Goal: Navigation & Orientation: Find specific page/section

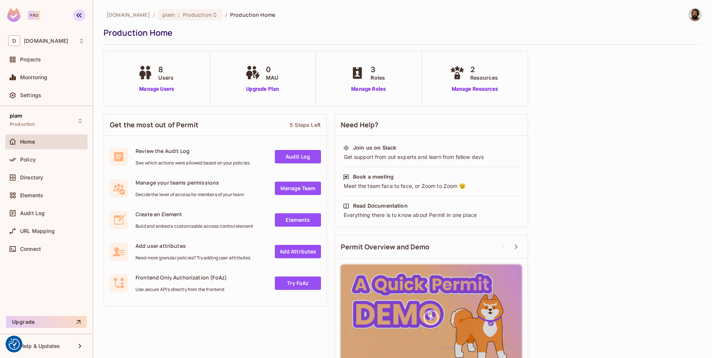
click at [78, 18] on icon "button" at bounding box center [78, 15] width 9 height 9
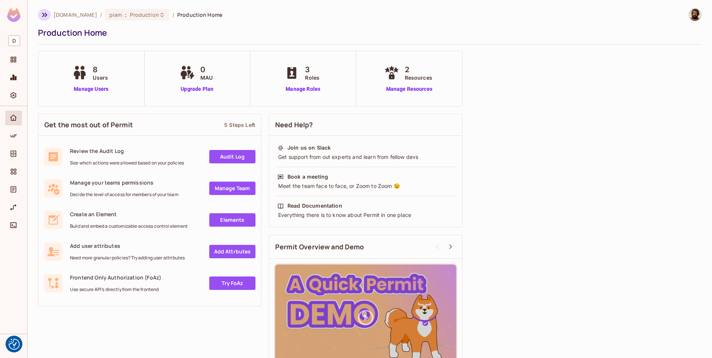
click at [39, 15] on button "button" at bounding box center [44, 15] width 13 height 12
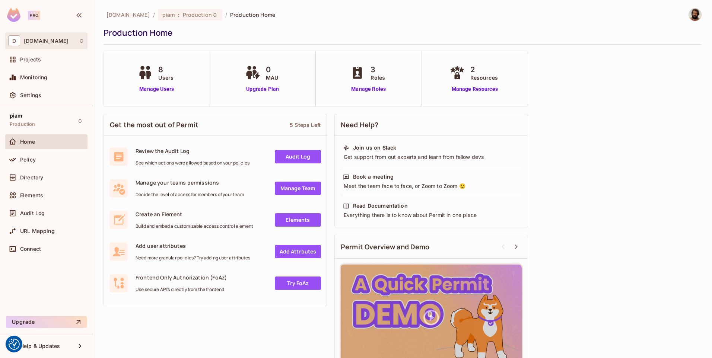
click at [80, 41] on icon at bounding box center [82, 41] width 6 height 6
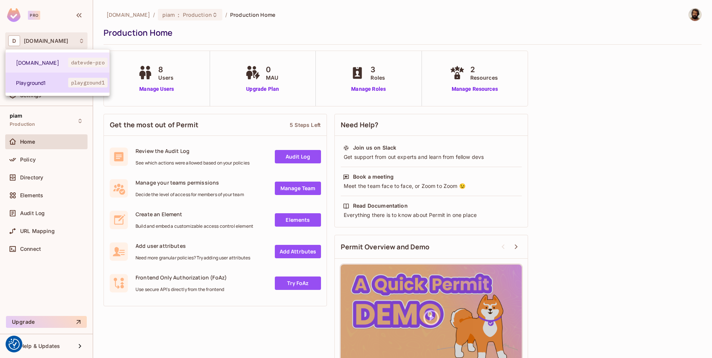
click at [44, 79] on span "Playground1" at bounding box center [42, 82] width 52 height 7
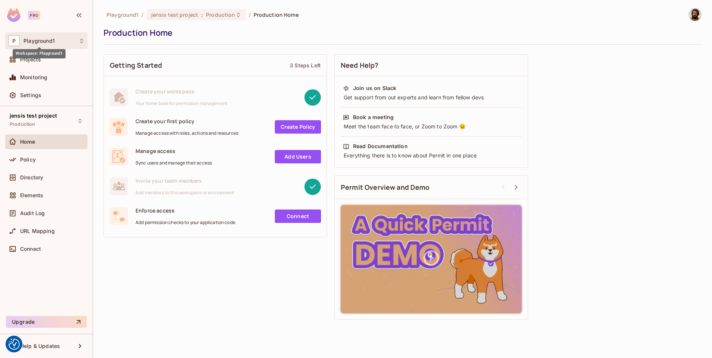
click at [54, 41] on span "Playground1" at bounding box center [38, 41] width 31 height 6
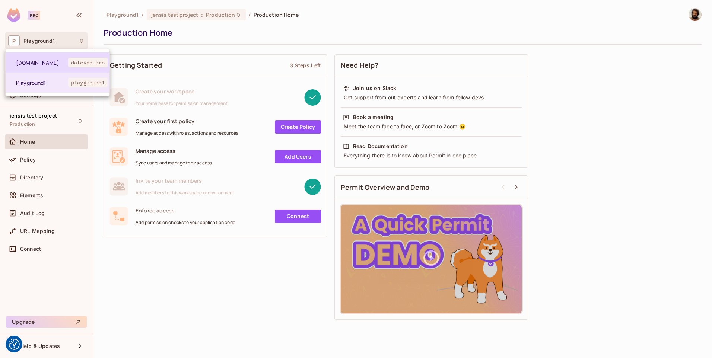
click at [53, 66] on li "[DOMAIN_NAME] datevde-pro" at bounding box center [58, 63] width 104 height 20
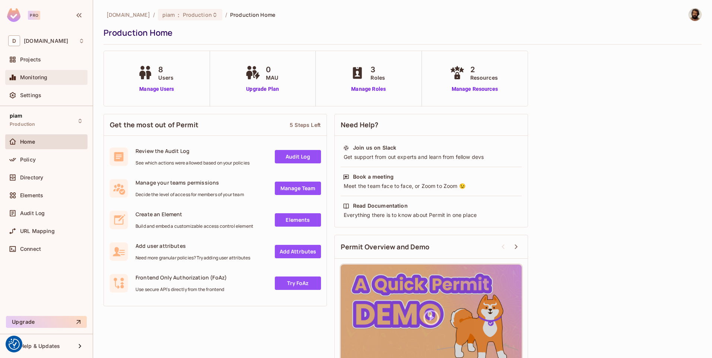
click at [42, 78] on span "Monitoring" at bounding box center [34, 77] width 28 height 6
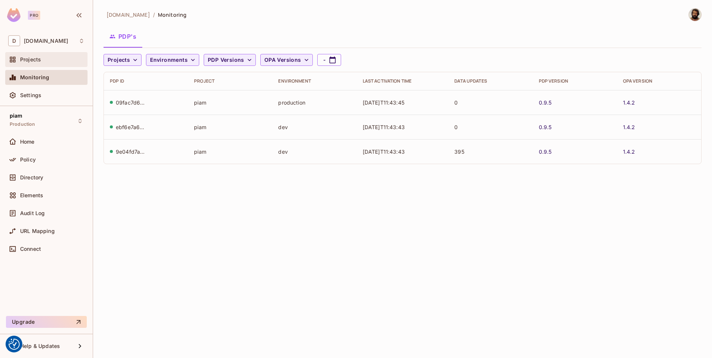
click at [39, 63] on div "Projects" at bounding box center [46, 59] width 76 height 9
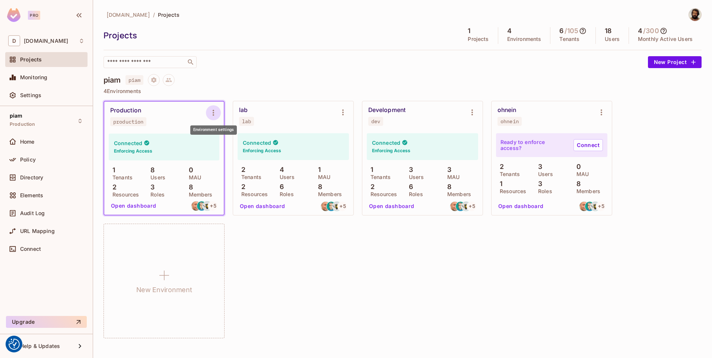
click at [216, 112] on icon "Environment settings" at bounding box center [213, 112] width 9 height 9
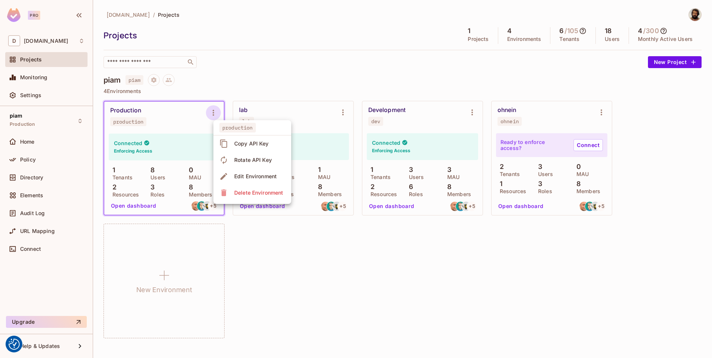
click at [326, 73] on div at bounding box center [356, 179] width 712 height 358
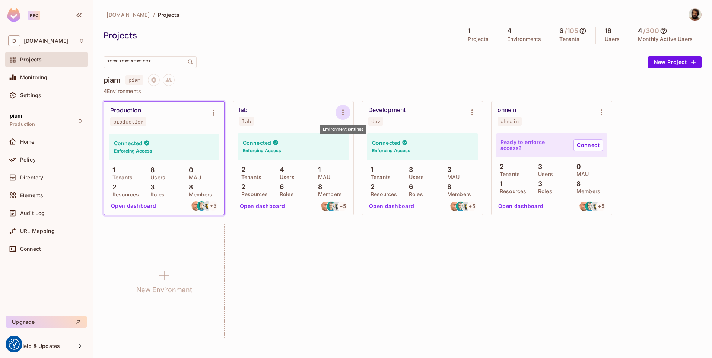
click at [343, 114] on icon "Environment settings" at bounding box center [342, 113] width 1 height 6
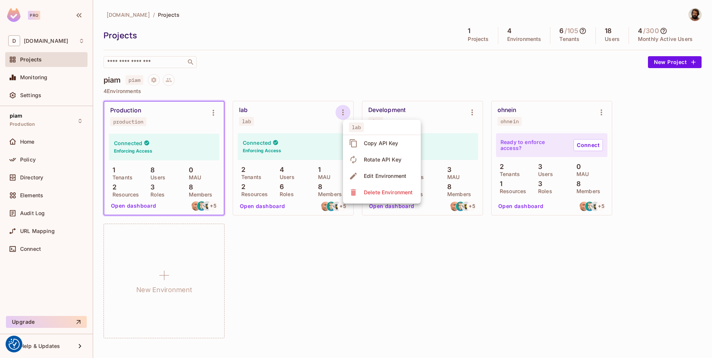
click at [372, 60] on div at bounding box center [356, 179] width 712 height 358
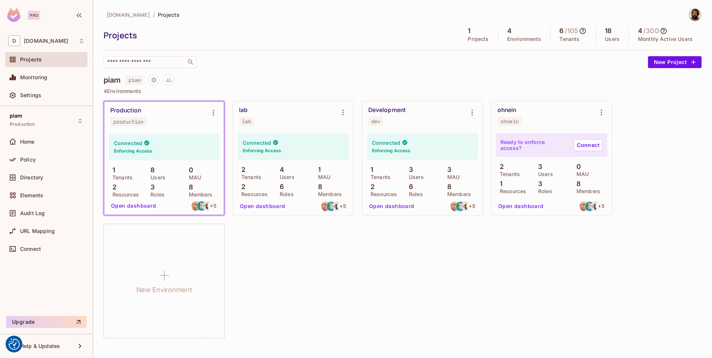
click at [583, 32] on icon at bounding box center [582, 30] width 7 height 7
click at [525, 77] on div at bounding box center [356, 179] width 712 height 358
click at [611, 30] on h5 "18" at bounding box center [608, 30] width 7 height 7
click at [665, 30] on icon at bounding box center [663, 30] width 7 height 7
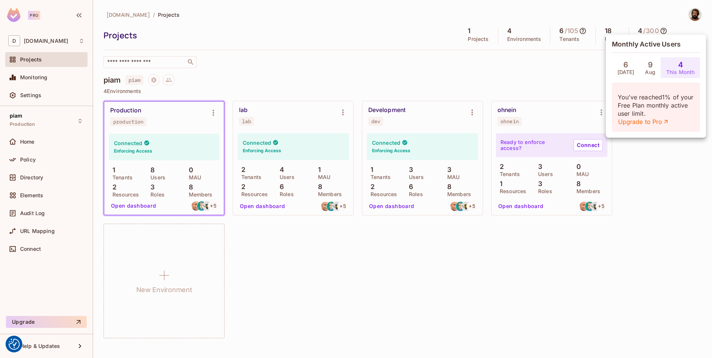
drag, startPoint x: 280, startPoint y: 64, endPoint x: 309, endPoint y: 94, distance: 41.1
click at [280, 64] on div at bounding box center [356, 179] width 712 height 358
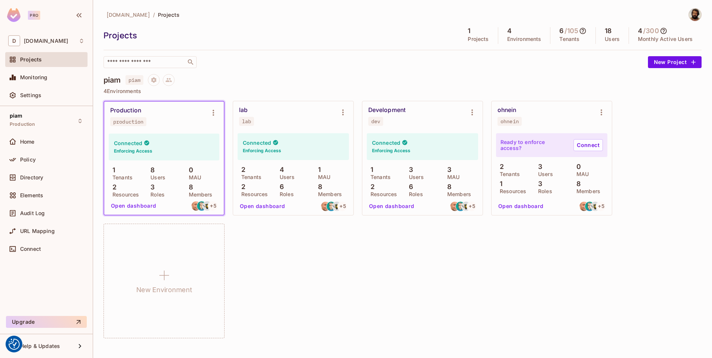
click at [695, 13] on img at bounding box center [695, 15] width 12 height 12
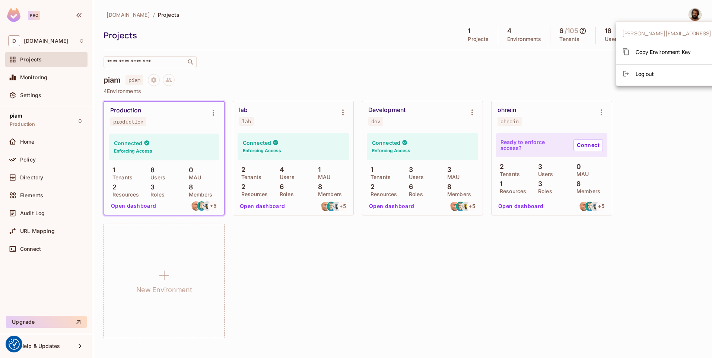
drag, startPoint x: 594, startPoint y: 12, endPoint x: 602, endPoint y: 6, distance: 9.3
click at [594, 12] on div at bounding box center [356, 179] width 712 height 358
